Goal: Task Accomplishment & Management: Use online tool/utility

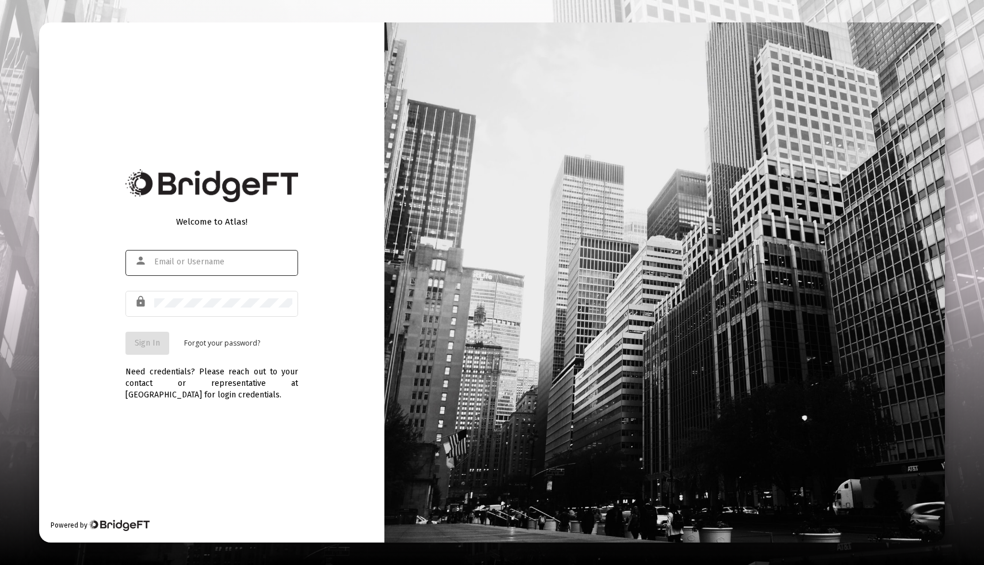
type input "[EMAIL_ADDRESS][DOMAIN_NAME]"
click at [151, 350] on button "Sign In" at bounding box center [147, 342] width 44 height 23
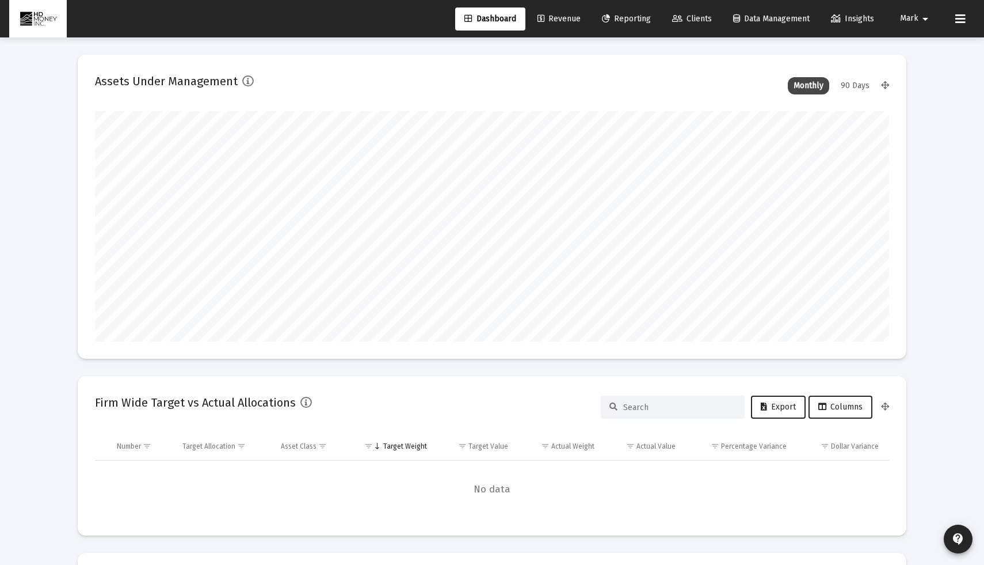
scroll to position [230, 428]
type input "[DATE]"
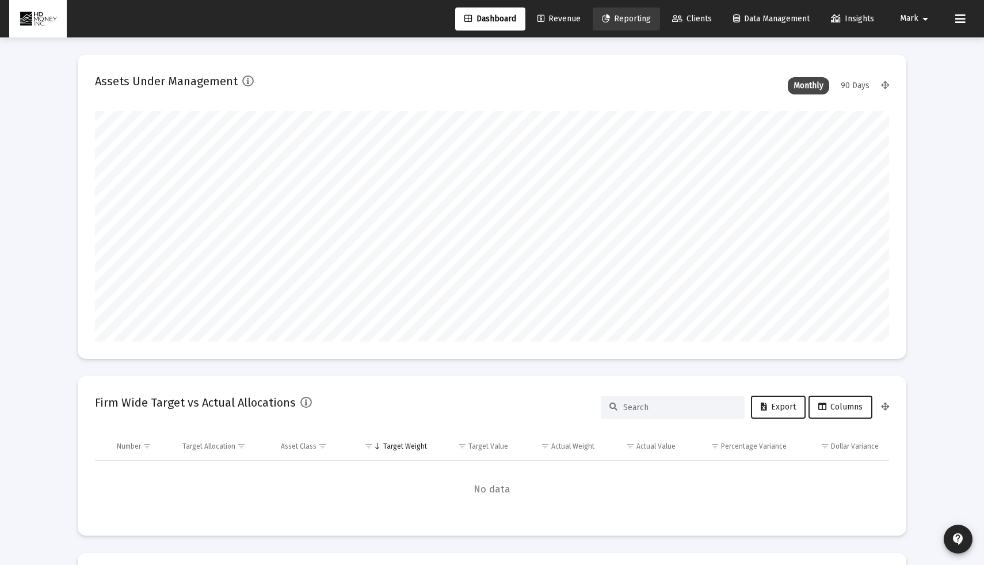
click at [624, 20] on span "Reporting" at bounding box center [626, 19] width 49 height 10
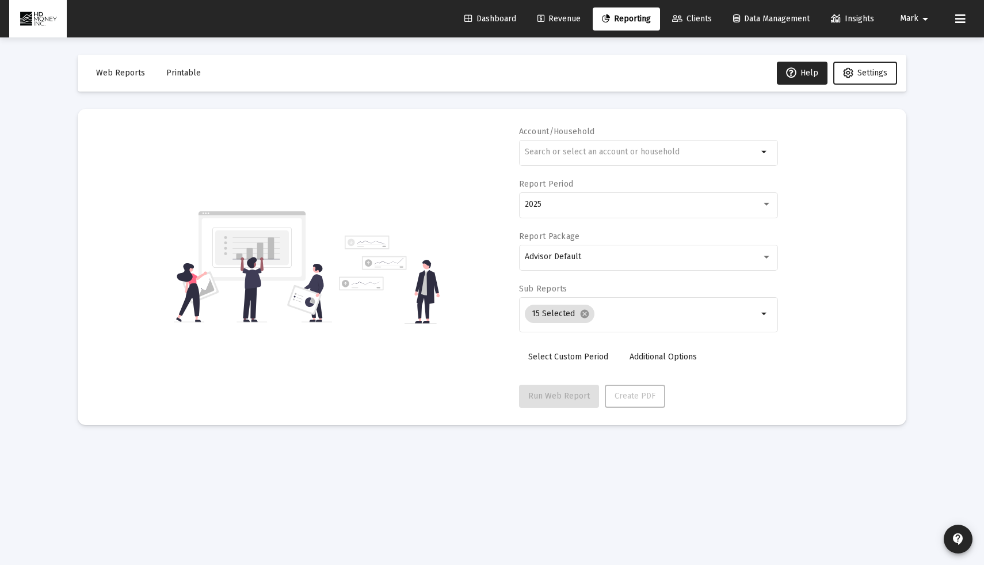
click at [177, 71] on span "Printable" at bounding box center [183, 73] width 35 height 10
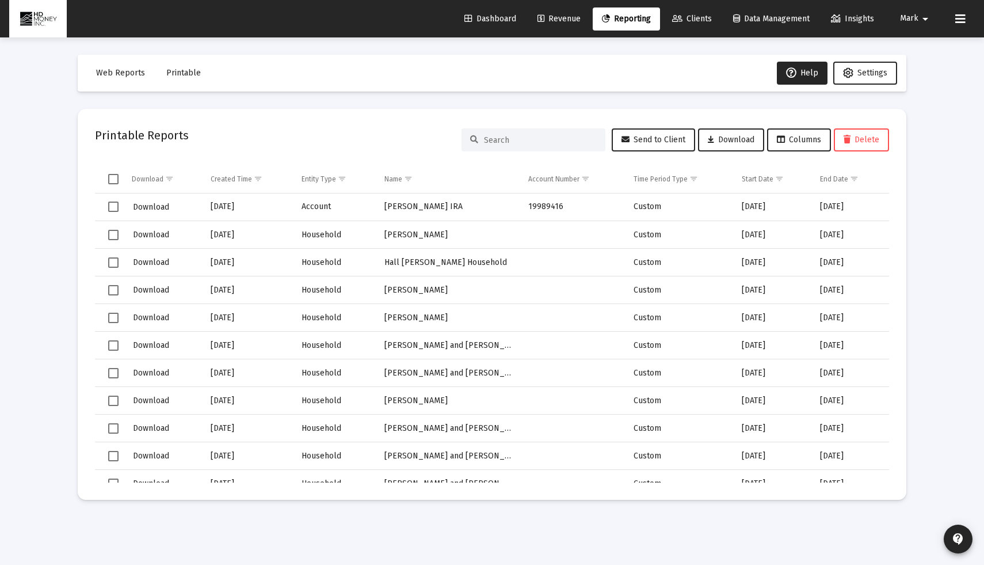
click at [551, 33] on div "Dashboard Revenue Reporting Clients Data Management Insights Mark arrow_drop_do…" at bounding box center [492, 18] width 966 height 37
click at [637, 24] on link "Reporting" at bounding box center [626, 18] width 67 height 23
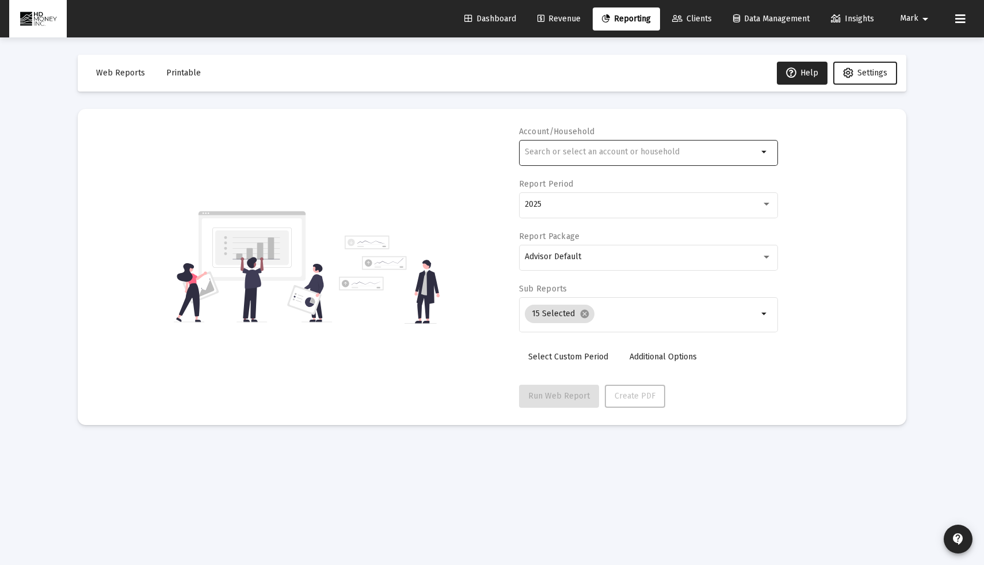
click at [608, 163] on div at bounding box center [641, 152] width 233 height 28
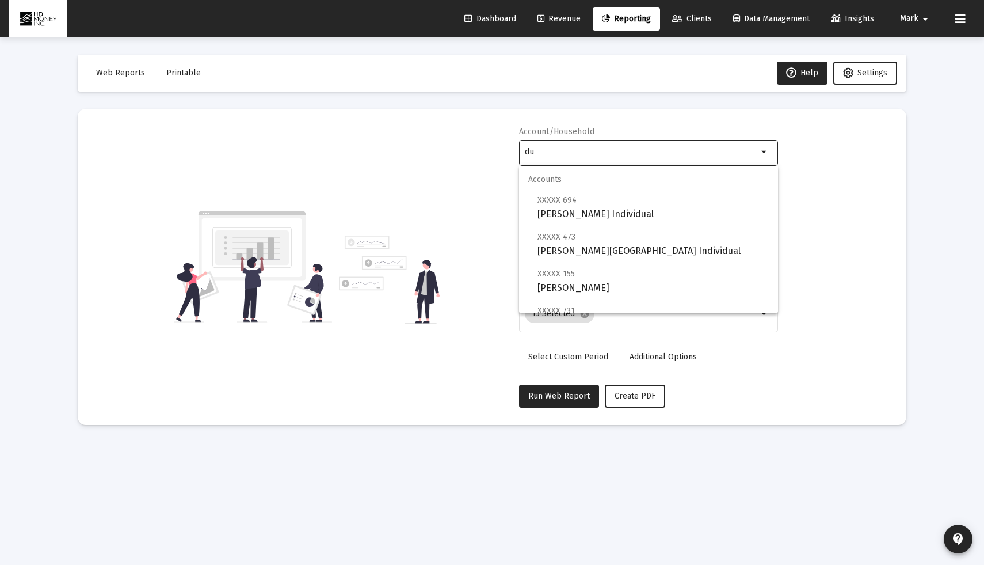
type input "d"
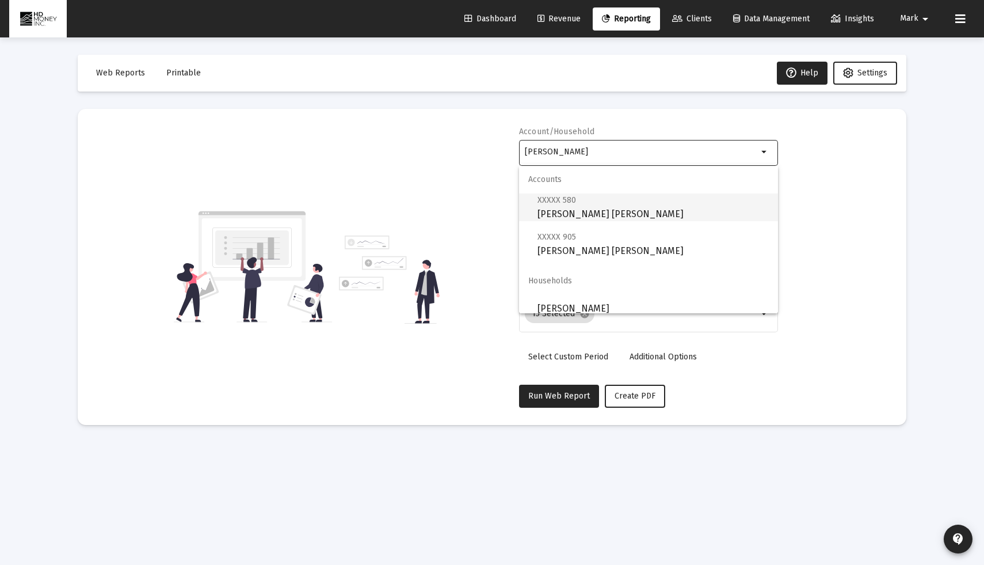
scroll to position [9, 0]
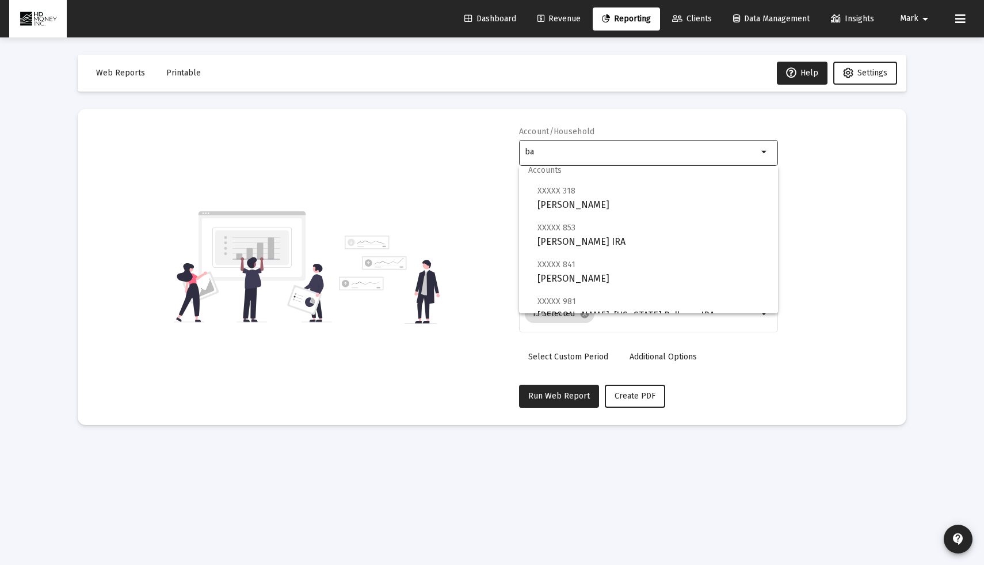
type input "b"
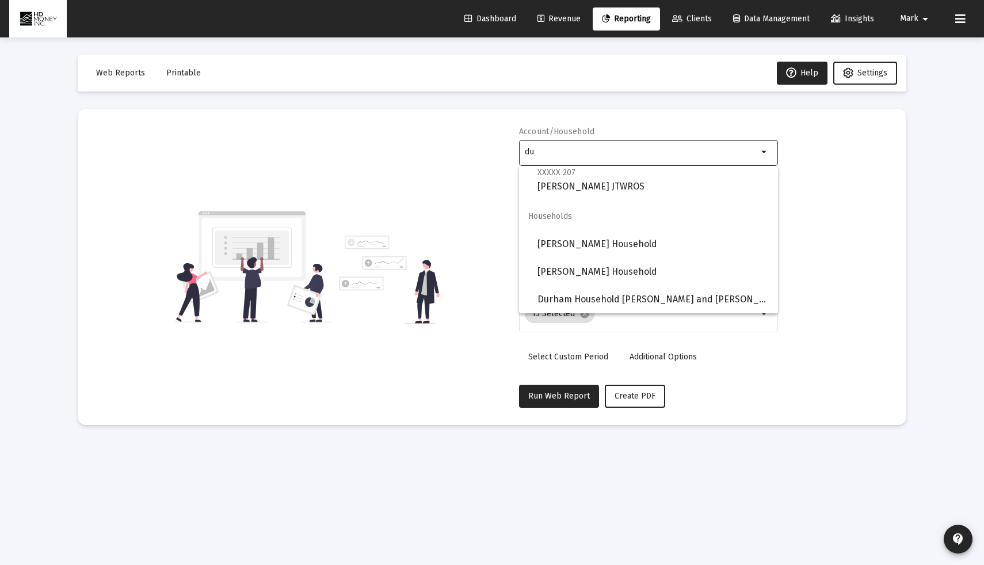
scroll to position [0, 0]
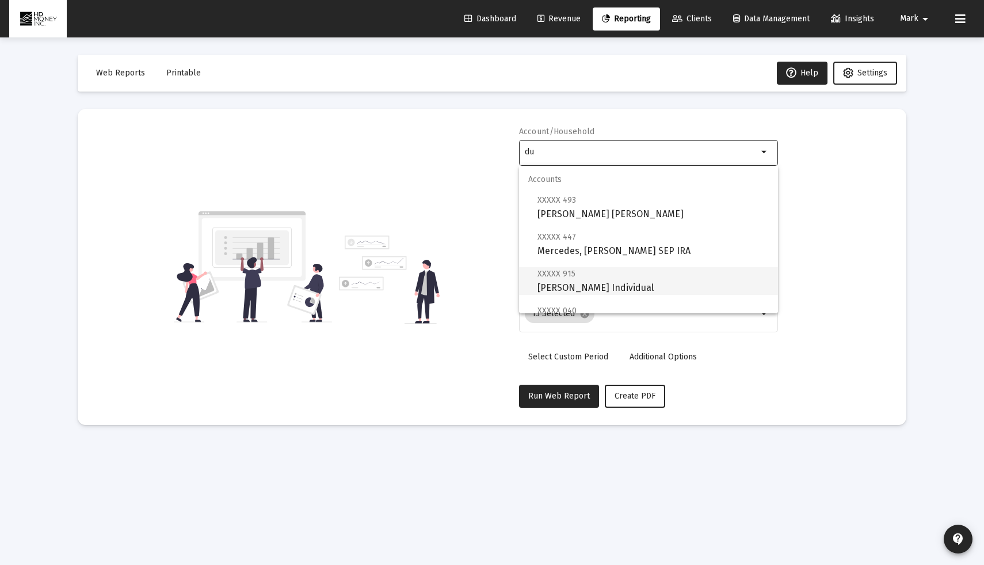
type input "d"
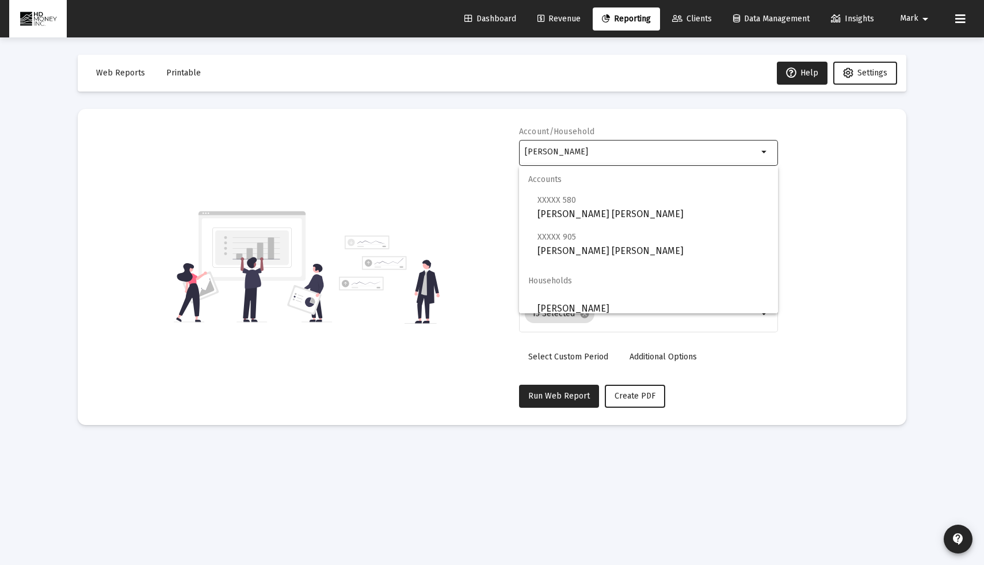
scroll to position [9, 0]
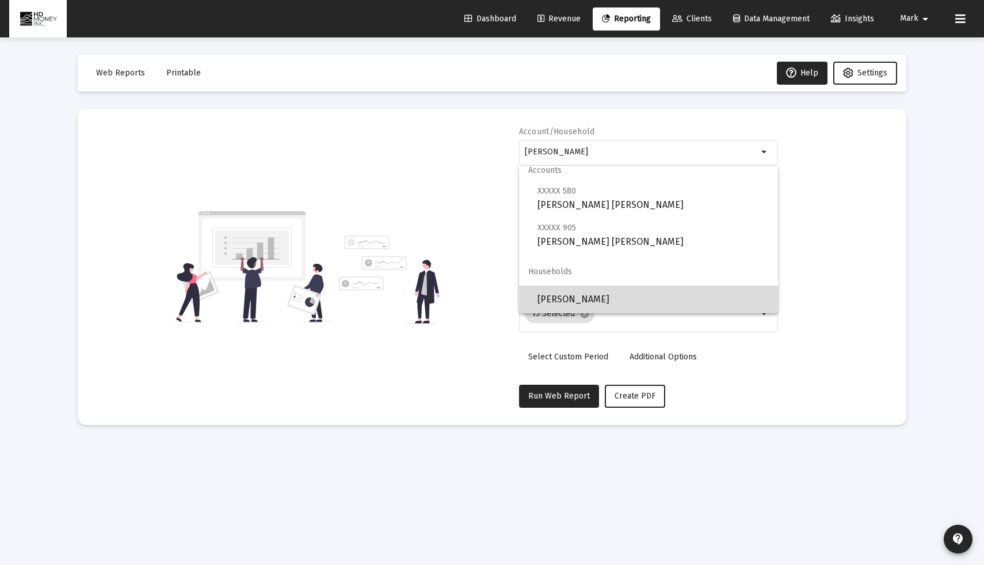
click at [609, 290] on span "[PERSON_NAME]" at bounding box center [652, 299] width 231 height 28
type input "[PERSON_NAME]"
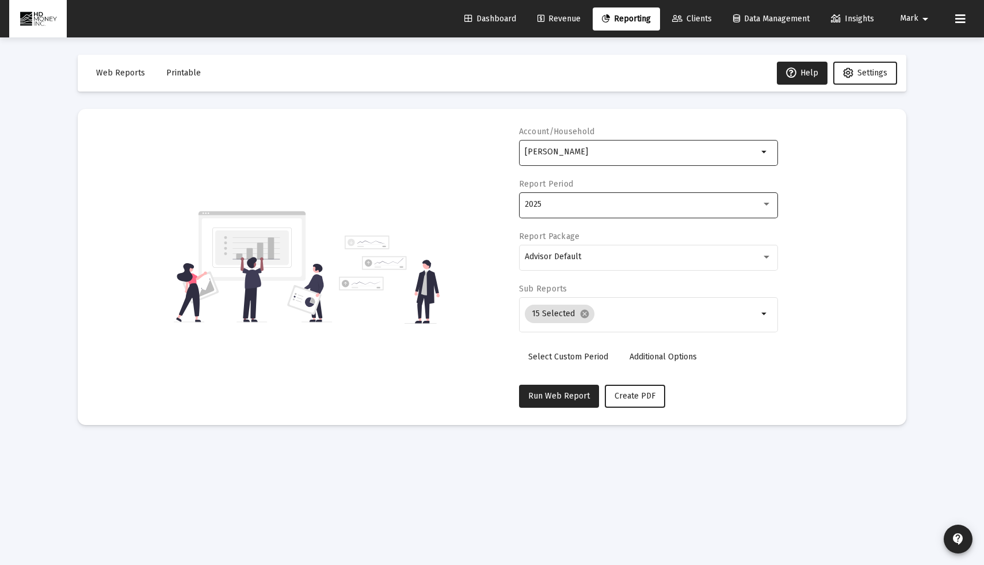
click at [630, 208] on div "2025" at bounding box center [643, 204] width 237 height 9
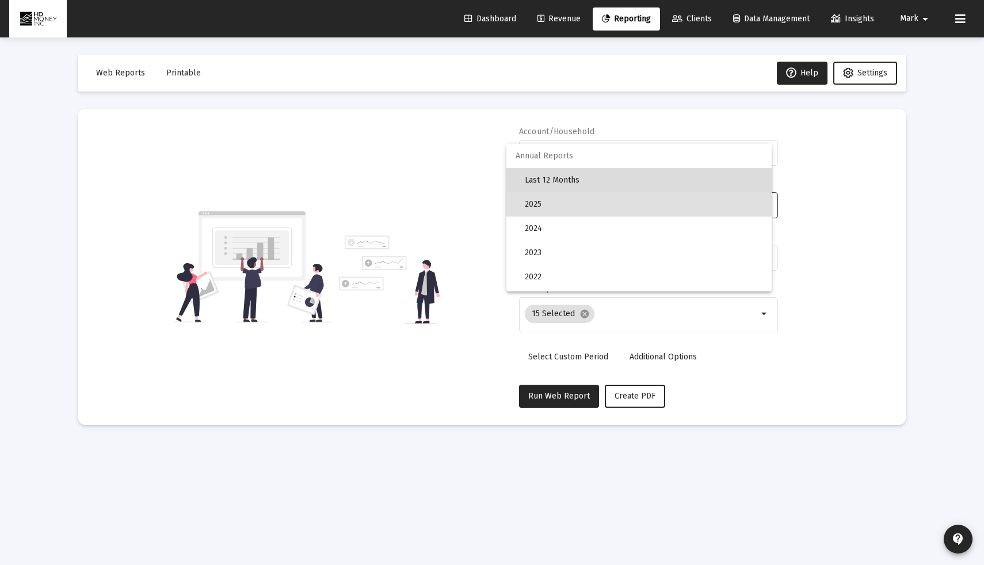
click at [630, 176] on span "Last 12 Months" at bounding box center [644, 180] width 238 height 24
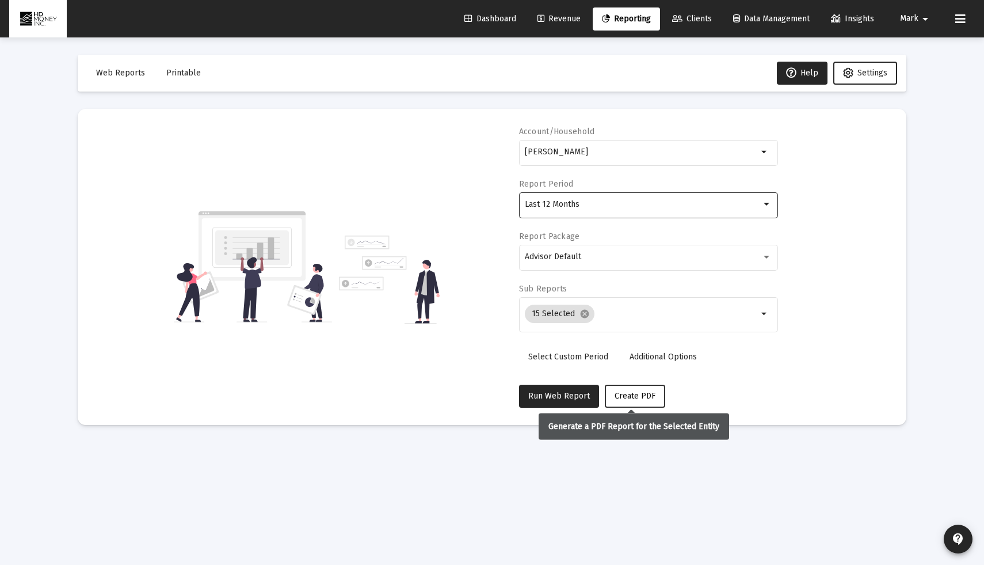
click at [620, 394] on span "Create PDF" at bounding box center [635, 396] width 41 height 10
